Goal: Task Accomplishment & Management: Use online tool/utility

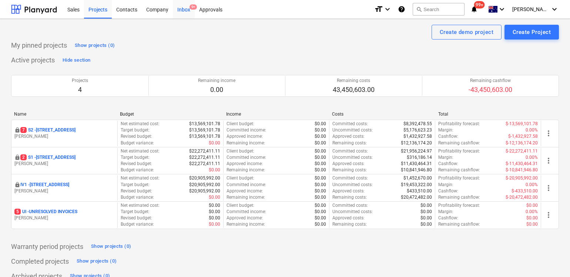
click at [179, 11] on div "Inbox 9+" at bounding box center [184, 9] width 22 height 19
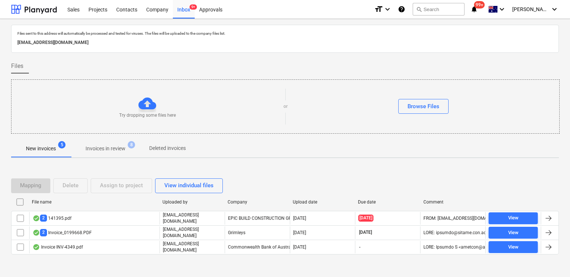
scroll to position [10, 0]
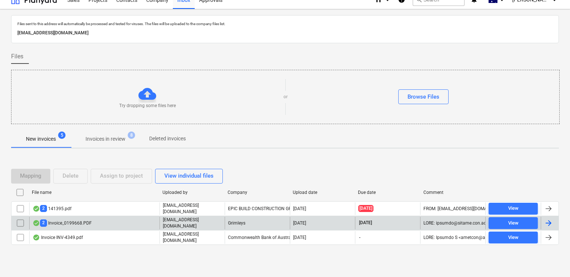
click at [83, 220] on div "2 Invoice_0199668.PDF" at bounding box center [62, 223] width 59 height 7
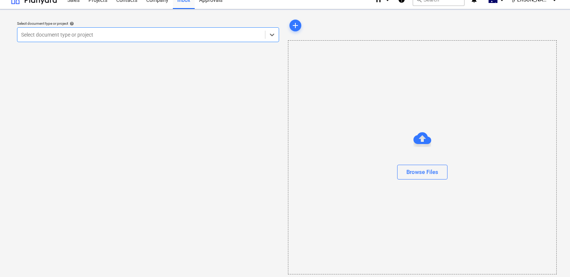
scroll to position [8, 0]
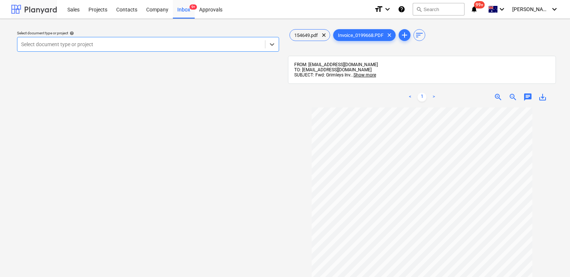
scroll to position [10, 0]
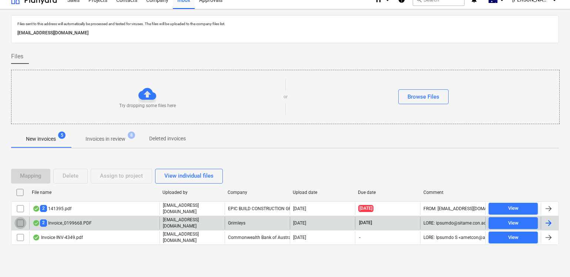
click at [18, 222] on input "checkbox" at bounding box center [20, 224] width 12 height 12
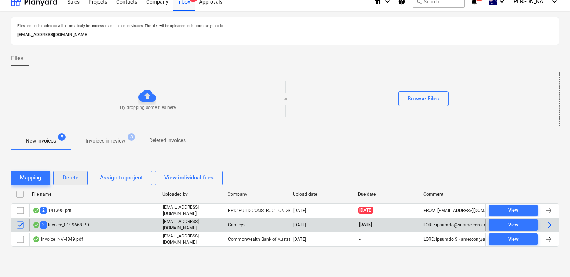
click at [73, 183] on div "Delete" at bounding box center [71, 178] width 16 height 10
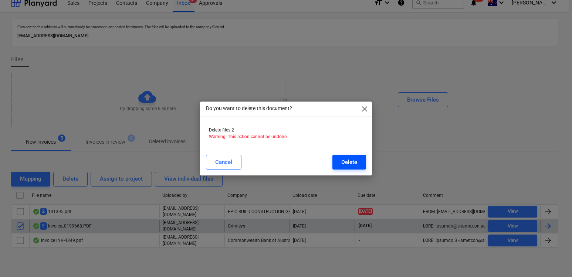
click at [350, 167] on button "Delete" at bounding box center [350, 162] width 34 height 15
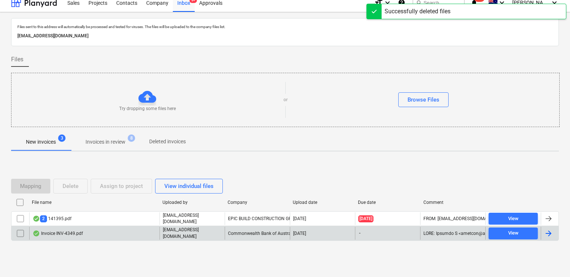
click at [93, 227] on div "Invoice INV-4349.pdf [EMAIL_ADDRESS][DOMAIN_NAME] Commonwealth Bank of Australi…" at bounding box center [284, 233] width 547 height 15
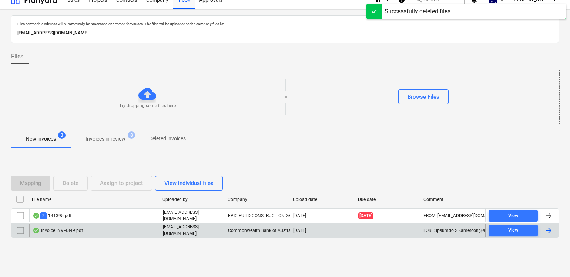
click at [92, 229] on div "Invoice INV-4349.pdf" at bounding box center [94, 230] width 130 height 13
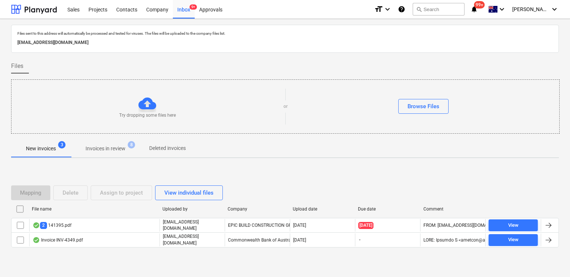
scroll to position [10, 0]
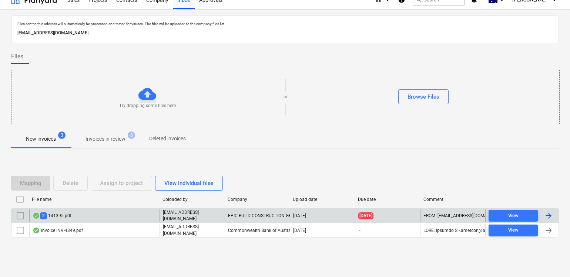
click at [86, 217] on div "2 141395.pdf" at bounding box center [94, 216] width 130 height 13
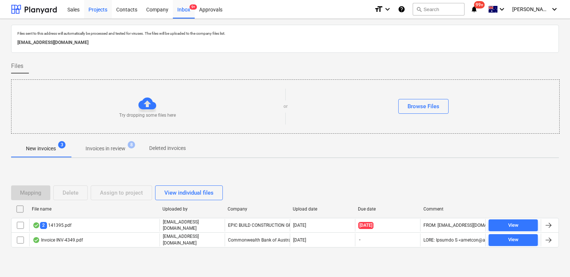
click at [101, 16] on div "Projects" at bounding box center [98, 9] width 28 height 19
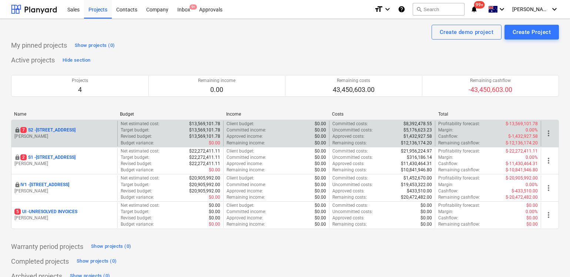
click at [53, 132] on p "[STREET_ADDRESS]" at bounding box center [47, 130] width 55 height 6
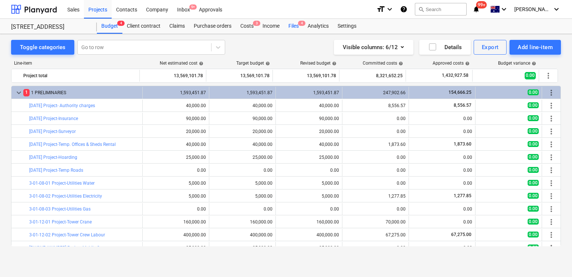
click at [297, 24] on div "Files 4" at bounding box center [293, 26] width 19 height 15
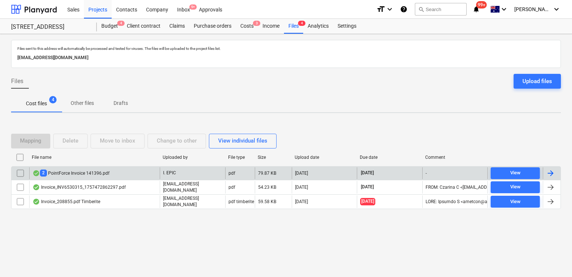
click at [90, 171] on div "2 PointForce Invoice 141396.pdf" at bounding box center [71, 173] width 77 height 7
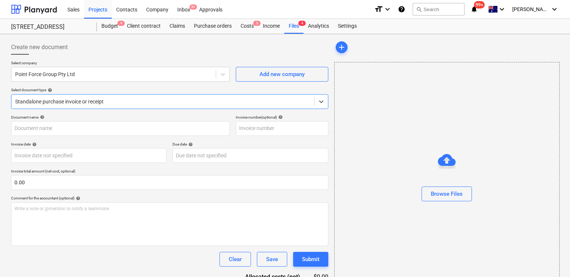
type input "141396"
type input "[DATE]"
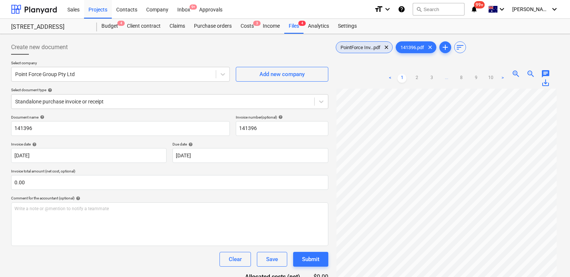
click at [364, 44] on div "PointForce Inv...pdf clear" at bounding box center [364, 47] width 57 height 12
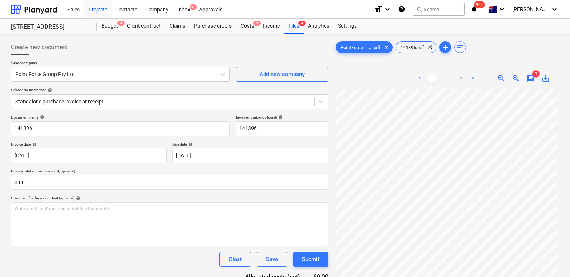
click at [532, 76] on span "1" at bounding box center [535, 73] width 7 height 7
click at [532, 78] on span "chat" at bounding box center [530, 78] width 9 height 9
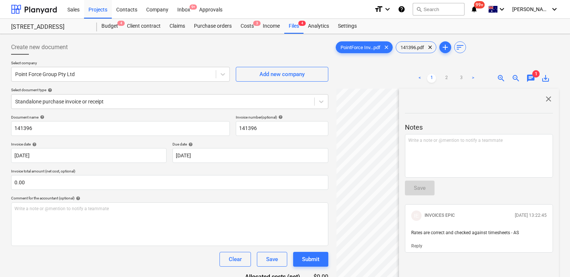
click at [545, 101] on span "close" at bounding box center [548, 99] width 9 height 9
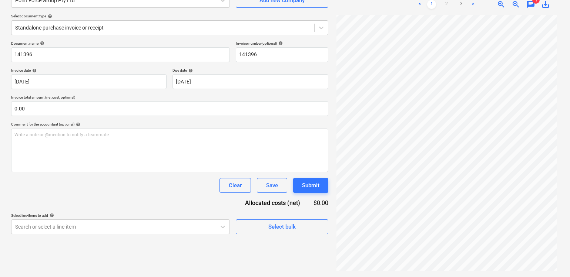
scroll to position [56, 0]
click at [218, 216] on div "Select line-items to add help" at bounding box center [120, 215] width 219 height 5
click at [219, 203] on body "Sales Projects Contacts Company Inbox 9+ Approvals format_size keyboard_arrow_d…" at bounding box center [285, 64] width 570 height 277
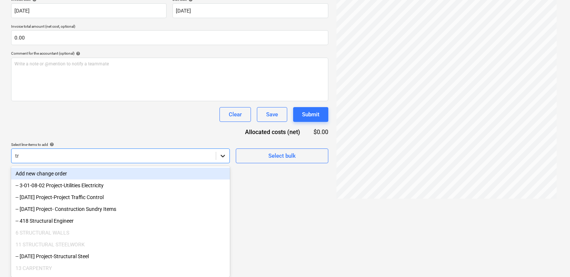
type input "tra"
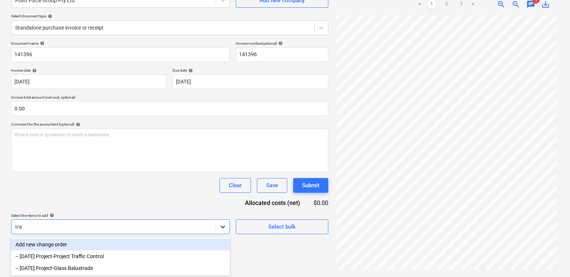
scroll to position [74, 0]
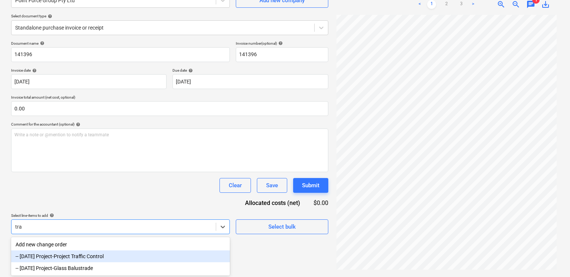
click at [170, 253] on div "-- [DATE] Project-Project Traffic Control" at bounding box center [120, 257] width 219 height 12
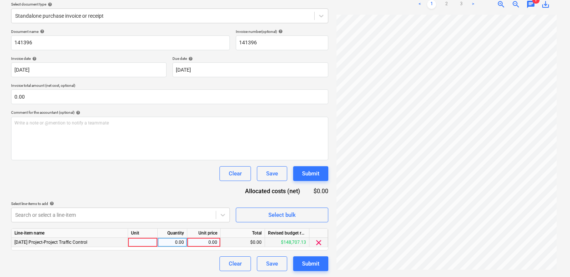
scroll to position [86, 0]
click at [243, 213] on div "Document name help 141396 Invoice number (optional) help 141396 Invoice date he…" at bounding box center [169, 150] width 317 height 242
click at [205, 241] on div "0.00" at bounding box center [203, 242] width 27 height 9
click at [462, 4] on link "3" at bounding box center [460, 4] width 9 height 9
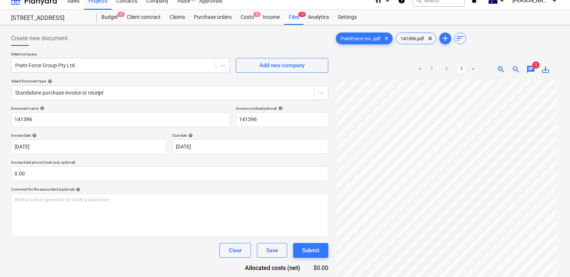
scroll to position [8, 0]
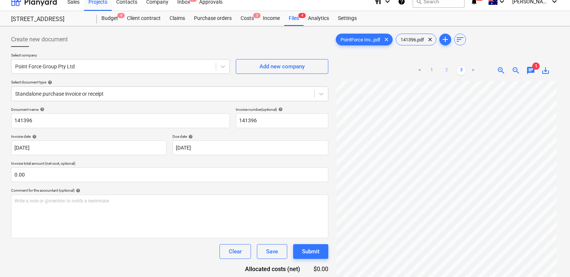
click at [448, 66] on link "2" at bounding box center [446, 70] width 9 height 9
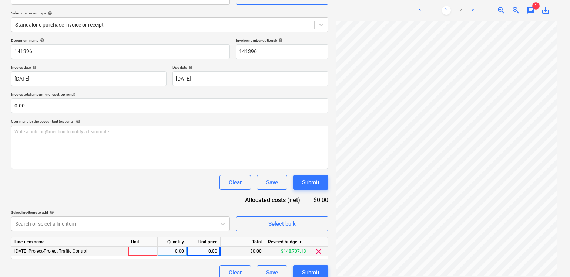
scroll to position [78, 0]
click at [205, 247] on div "0.00" at bounding box center [203, 250] width 27 height 9
type input "4880.40"
click at [155, 202] on div "Document name help 141396 Invoice number (optional) help 141396 Invoice date he…" at bounding box center [169, 158] width 317 height 242
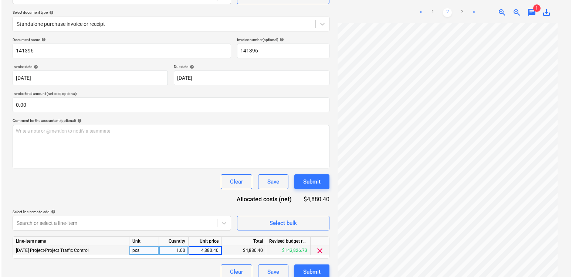
scroll to position [86, 0]
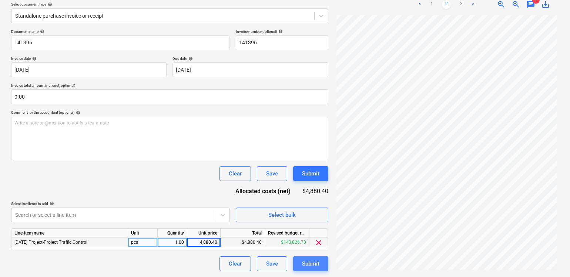
click at [308, 264] on div "Submit" at bounding box center [310, 264] width 17 height 10
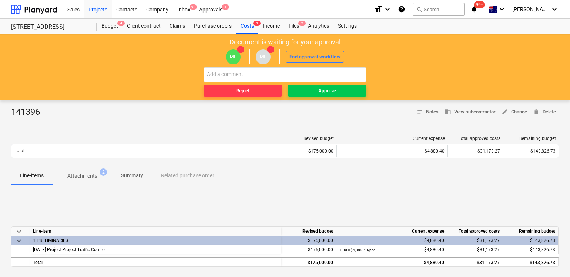
click at [316, 98] on div "Document is waiting for your approval ML 1 ML 1 End approval workflow Reject Ap…" at bounding box center [285, 67] width 570 height 67
click at [317, 96] on button "Approve" at bounding box center [327, 91] width 78 height 12
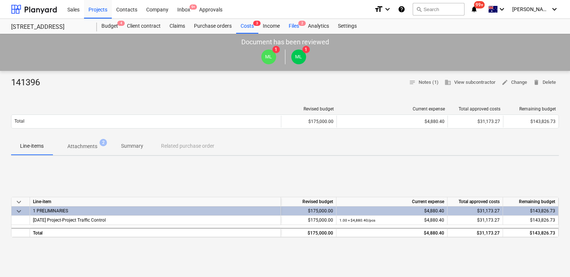
click at [299, 29] on div "Files 2" at bounding box center [293, 26] width 19 height 15
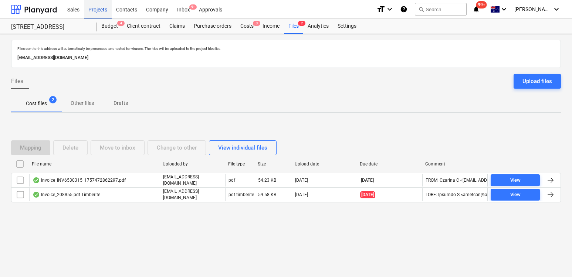
click at [107, 9] on div "Projects" at bounding box center [98, 9] width 28 height 19
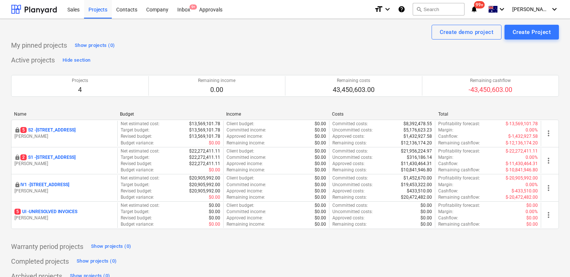
scroll to position [0, 0]
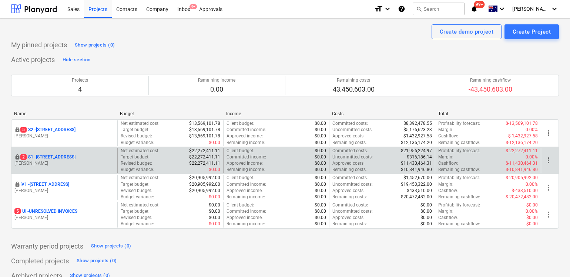
click at [53, 159] on p "2 S1 - [STREET_ADDRESS]" at bounding box center [47, 157] width 55 height 6
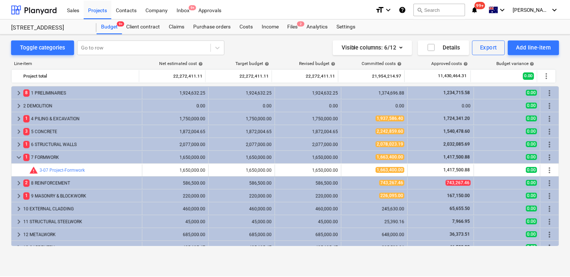
scroll to position [235, 0]
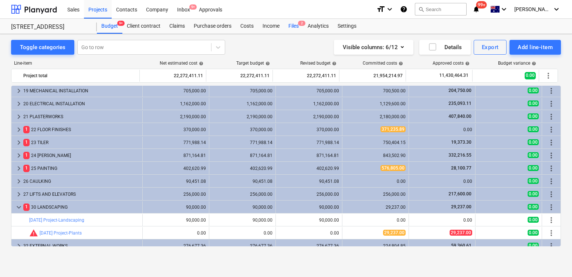
click at [297, 27] on div "Files 2" at bounding box center [293, 26] width 19 height 15
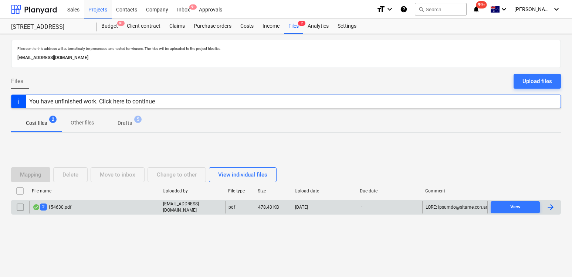
click at [137, 204] on div "2 154630.pdf" at bounding box center [94, 207] width 131 height 13
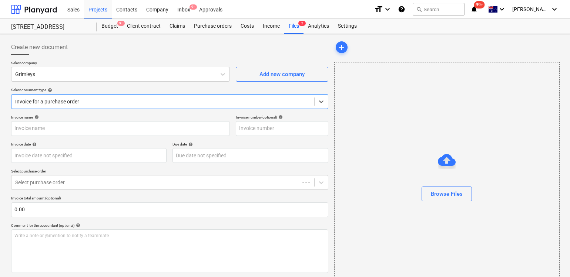
type input "0199696"
type input "[DATE]"
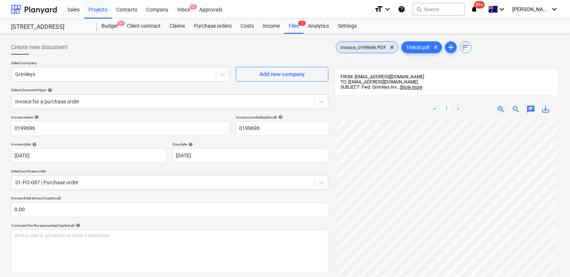
click at [353, 47] on span "Invoice_0199696.PDF" at bounding box center [363, 48] width 54 height 6
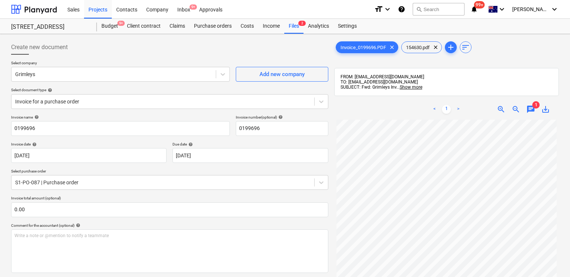
click at [526, 108] on span "chat" at bounding box center [530, 109] width 9 height 9
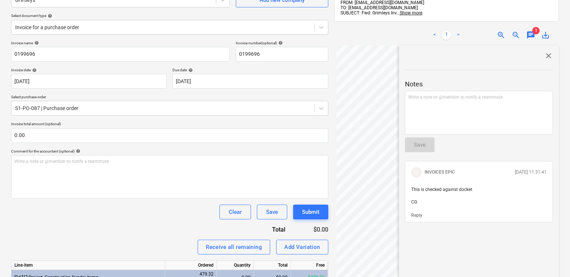
scroll to position [78, 0]
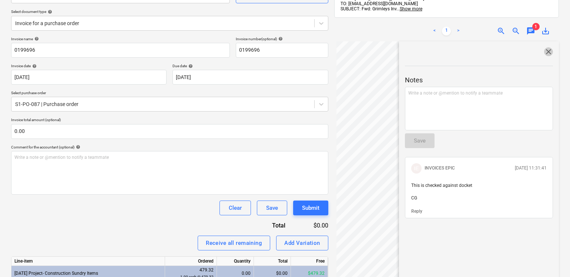
click at [544, 51] on span "close" at bounding box center [548, 51] width 9 height 9
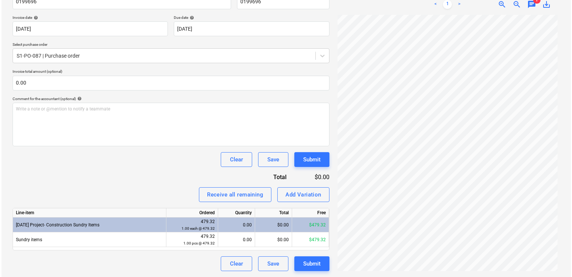
scroll to position [41, 0]
click at [243, 225] on div "0.00" at bounding box center [235, 225] width 31 height 15
click at [271, 226] on div "$0.00" at bounding box center [272, 225] width 37 height 15
click at [267, 226] on div "$0.00" at bounding box center [272, 225] width 37 height 15
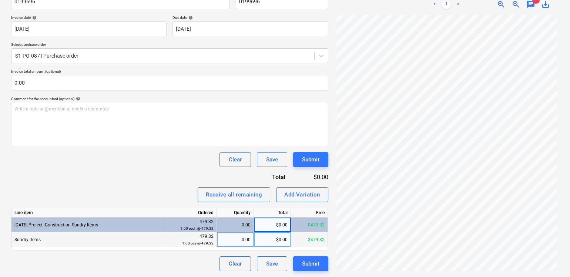
click at [269, 236] on div "$0.00" at bounding box center [272, 240] width 37 height 15
type input "479.31"
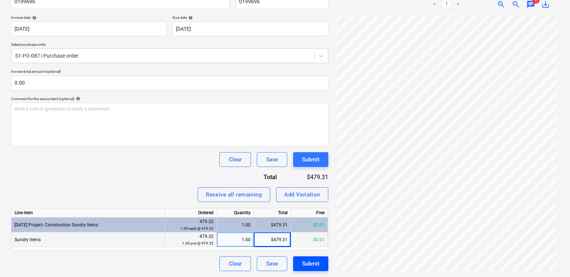
click at [312, 265] on div "Submit" at bounding box center [310, 264] width 17 height 10
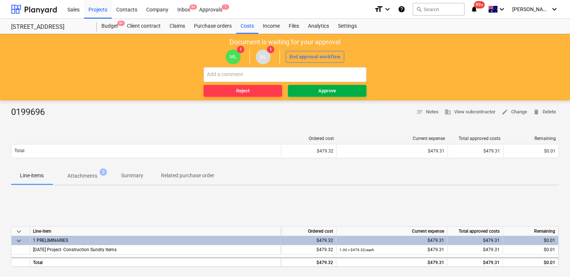
click at [311, 87] on span "Approve" at bounding box center [327, 91] width 73 height 9
